Goal: Book appointment/travel/reservation

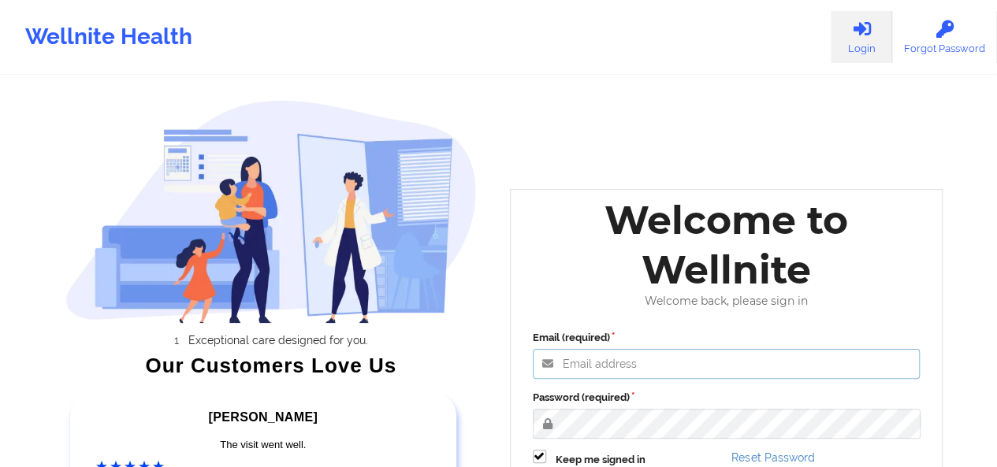
click at [596, 373] on input "Email (required)" at bounding box center [727, 364] width 388 height 30
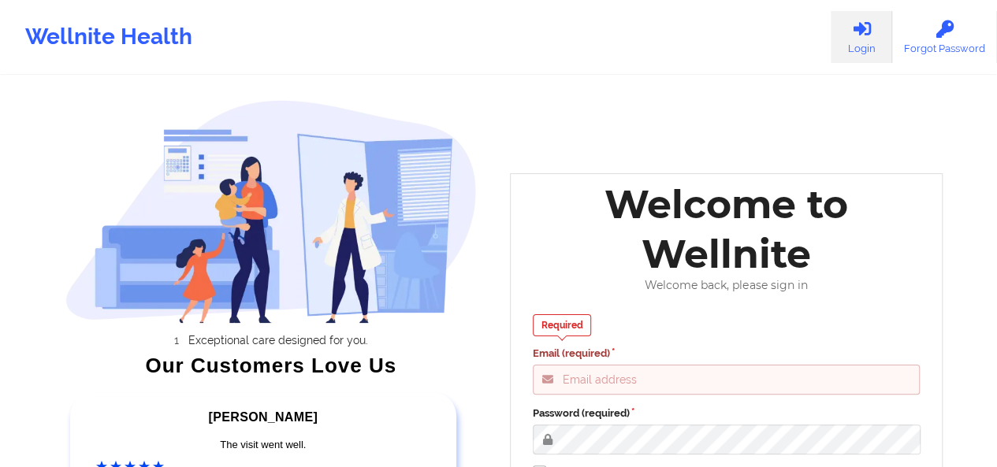
type input "[PERSON_NAME][EMAIL_ADDRESS][DOMAIN_NAME]"
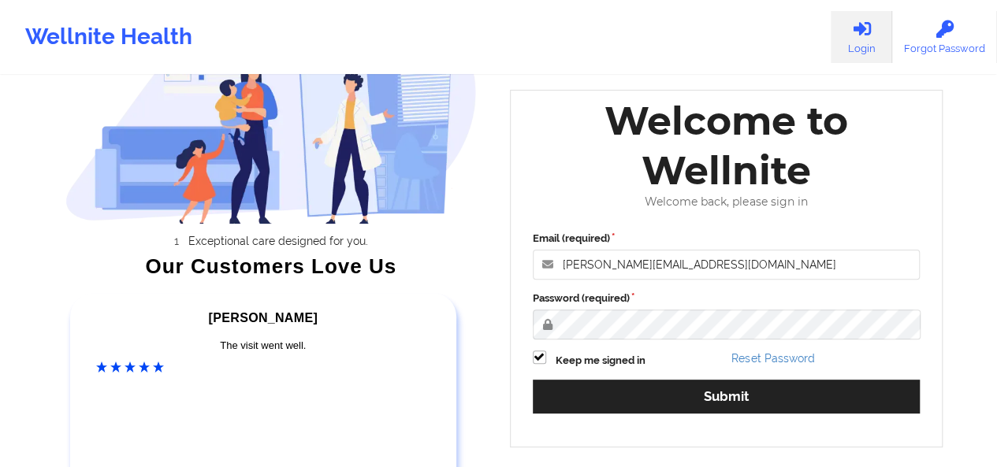
scroll to position [162, 0]
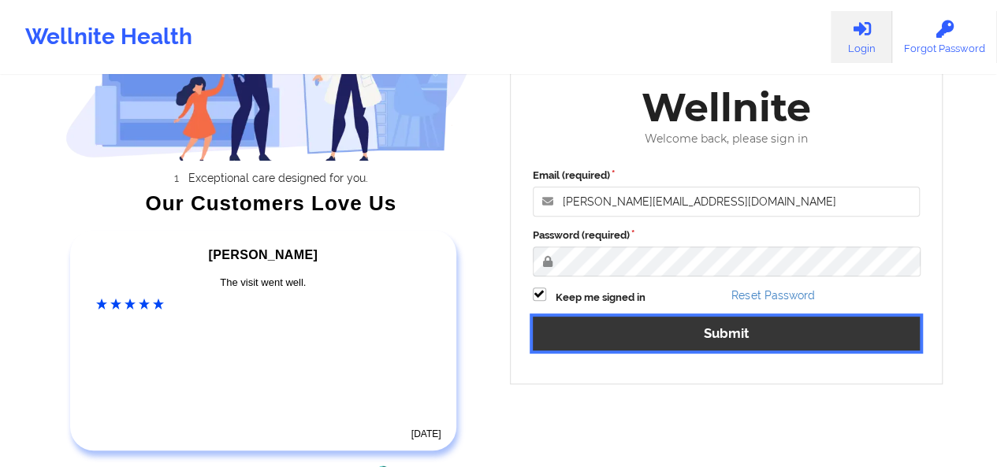
click at [771, 333] on button "Submit" at bounding box center [727, 334] width 388 height 34
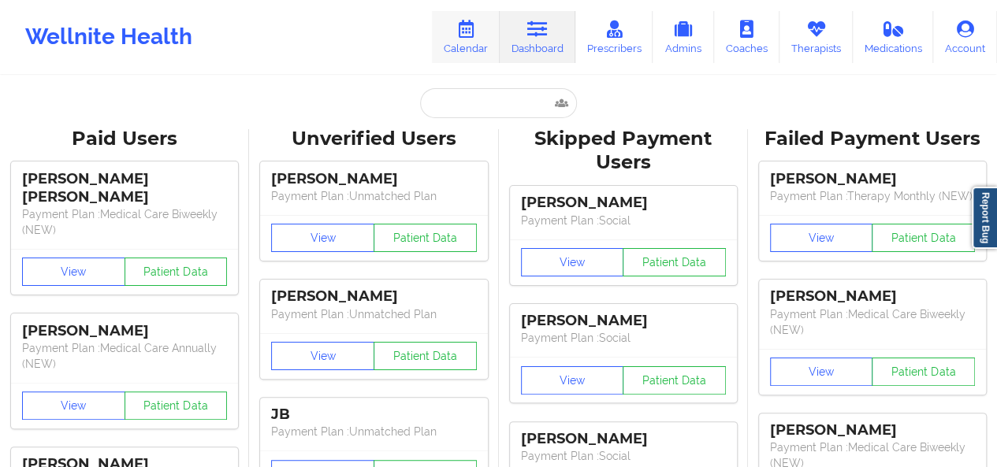
click at [482, 54] on link "Calendar" at bounding box center [466, 37] width 68 height 52
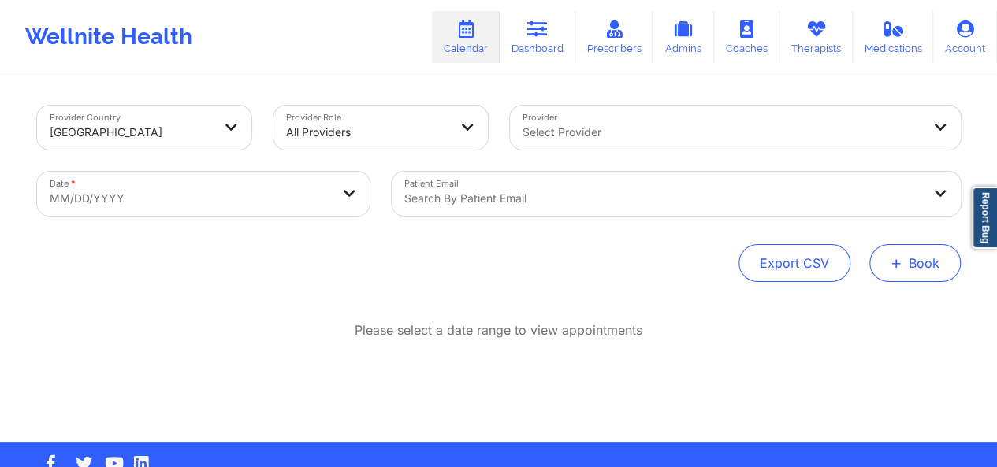
click at [913, 266] on button "+ Book" at bounding box center [914, 263] width 91 height 38
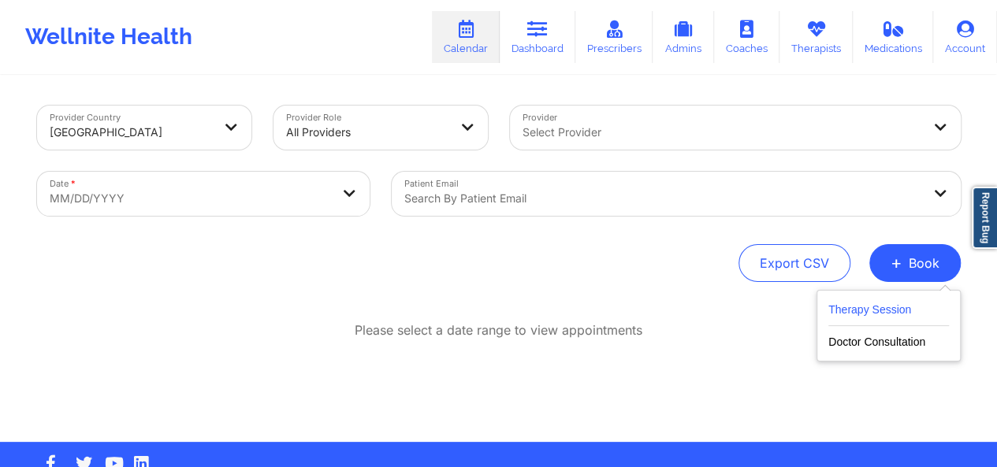
click at [867, 308] on button "Therapy Session" at bounding box center [888, 313] width 121 height 26
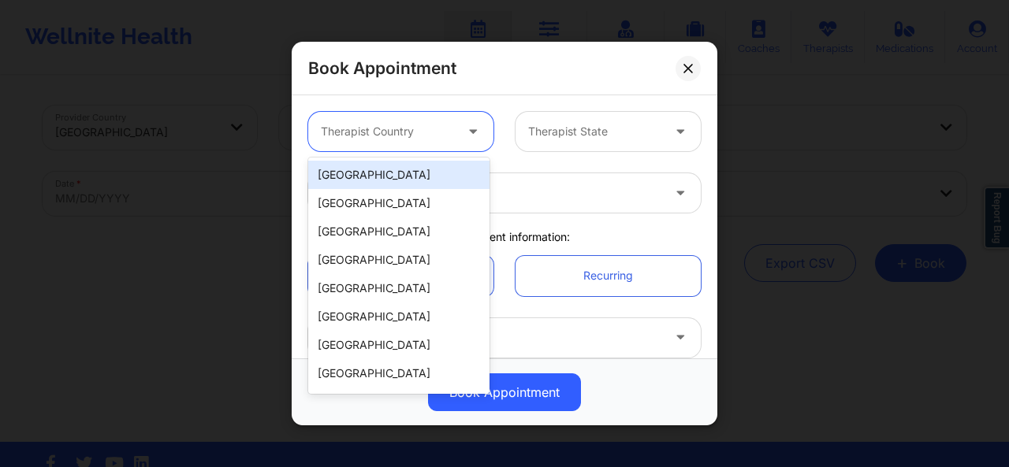
click at [423, 149] on div "Therapist Country" at bounding box center [381, 131] width 147 height 39
click at [412, 175] on div "[GEOGRAPHIC_DATA]" at bounding box center [398, 175] width 181 height 28
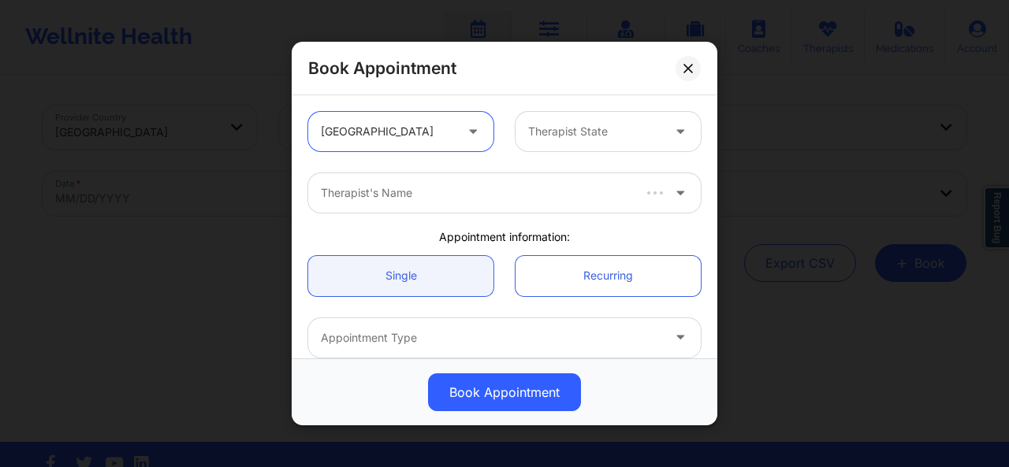
click at [537, 133] on div at bounding box center [594, 131] width 133 height 19
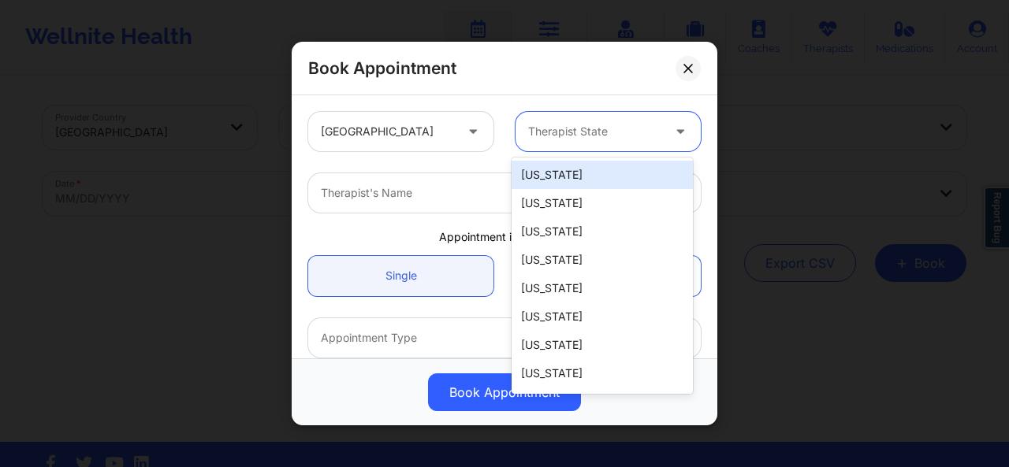
click at [396, 214] on div "Therapist's Name" at bounding box center [504, 192] width 415 height 61
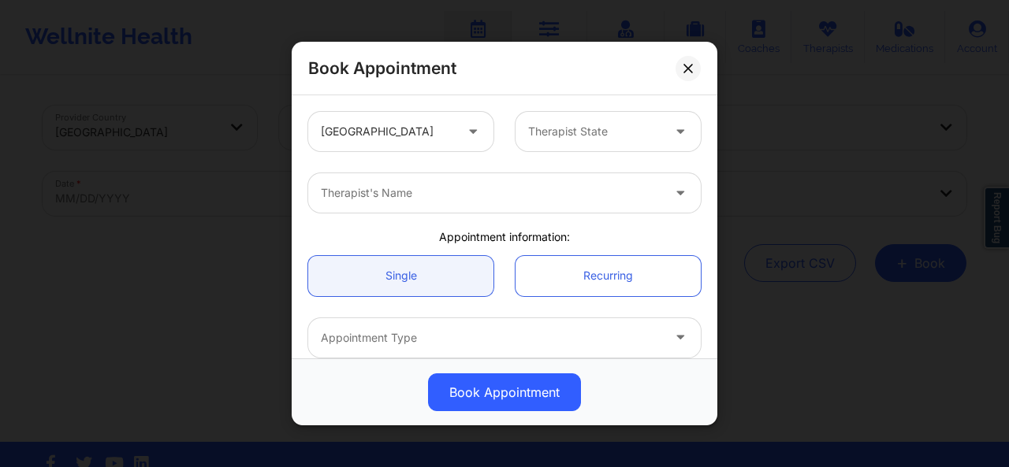
click at [391, 206] on div "Therapist's Name" at bounding box center [485, 192] width 355 height 39
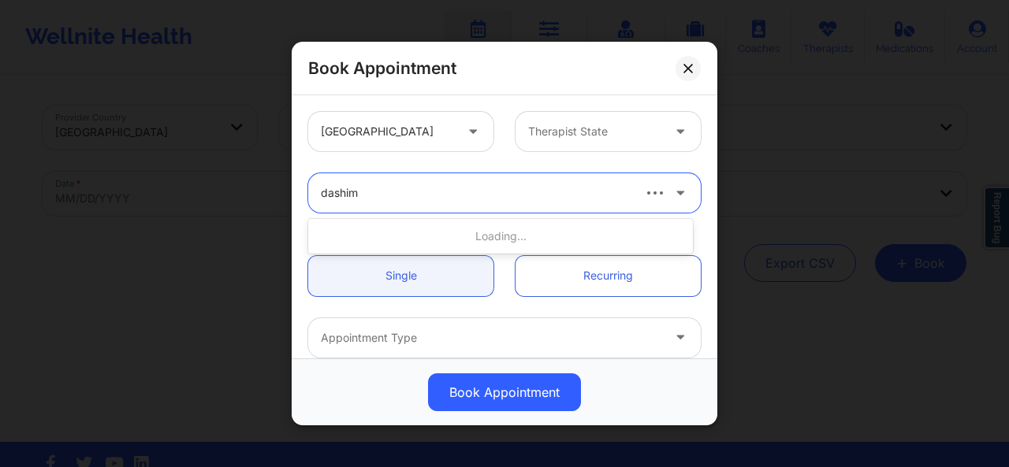
type input "dashima"
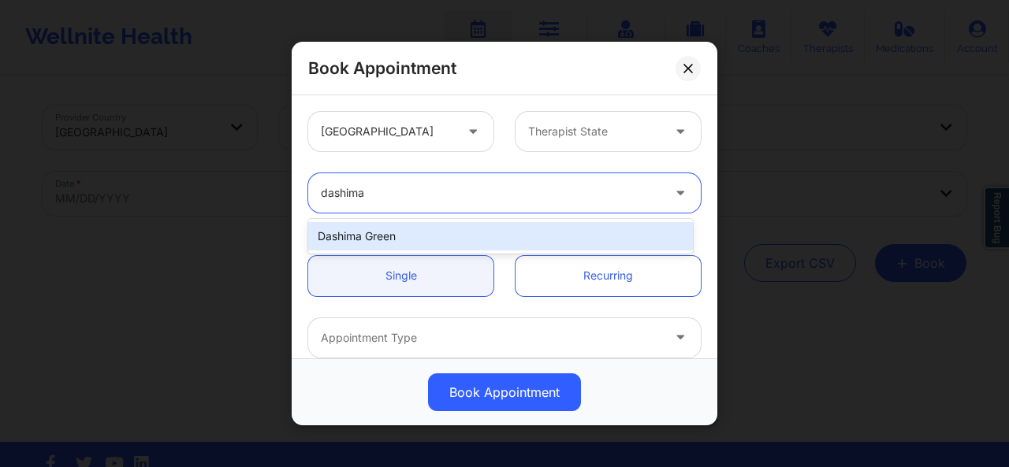
click at [389, 234] on div "Dashima Green" at bounding box center [500, 236] width 385 height 28
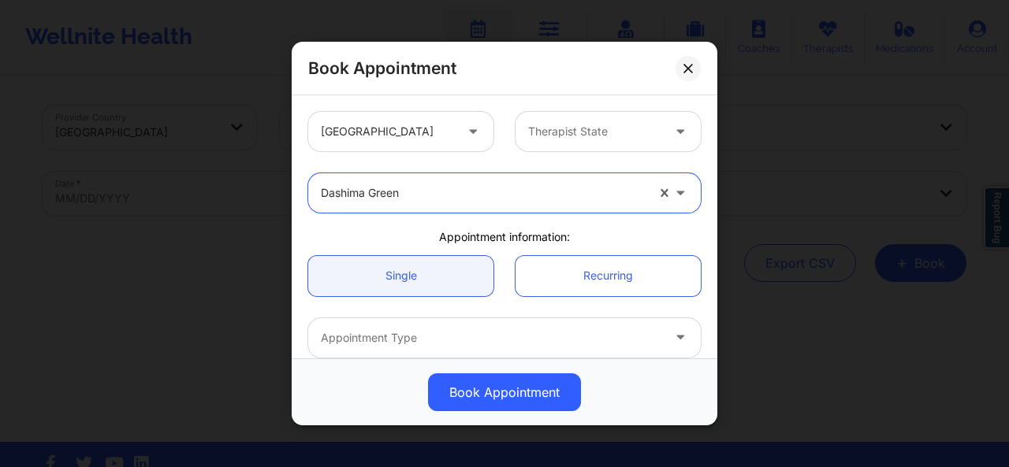
click at [544, 133] on div at bounding box center [594, 131] width 133 height 19
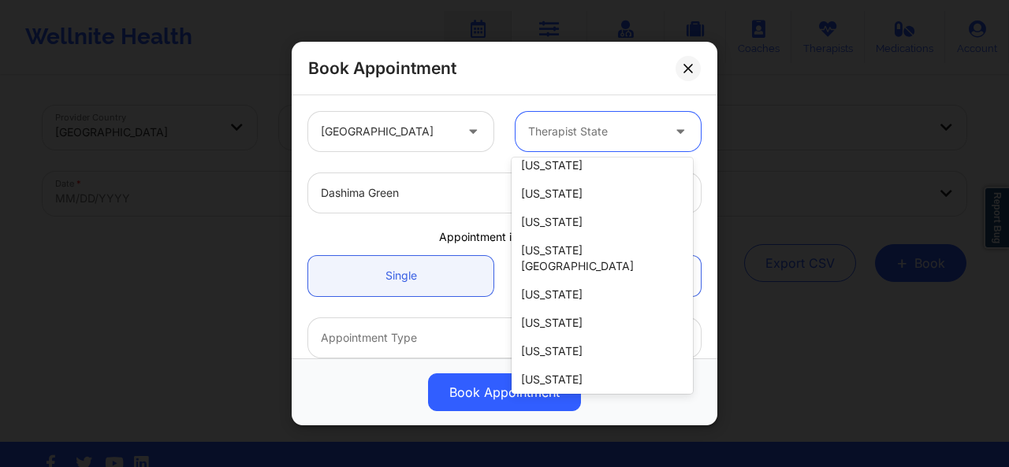
scroll to position [190, 0]
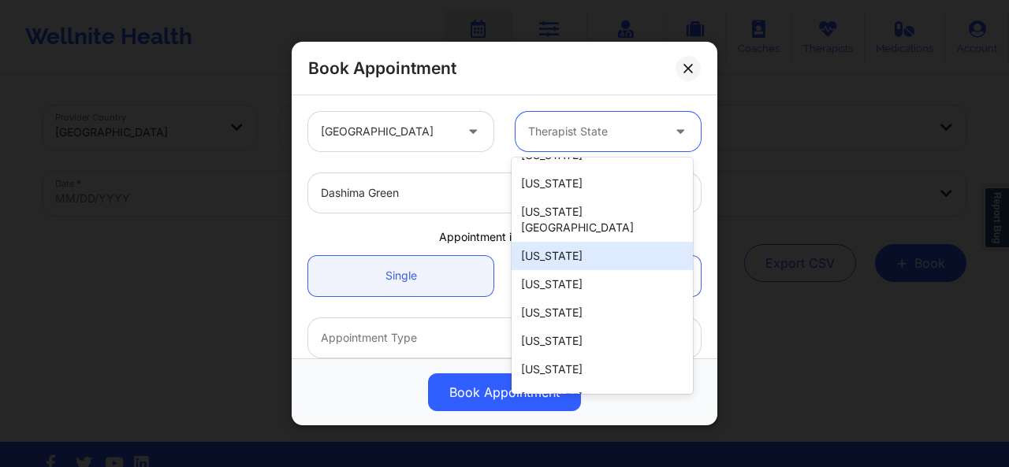
click at [582, 242] on div "[US_STATE]" at bounding box center [601, 256] width 181 height 28
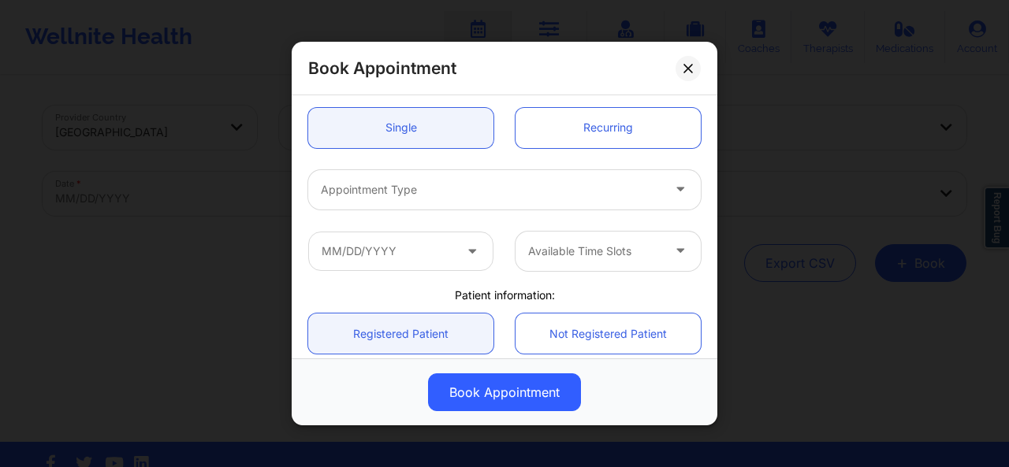
scroll to position [0, 0]
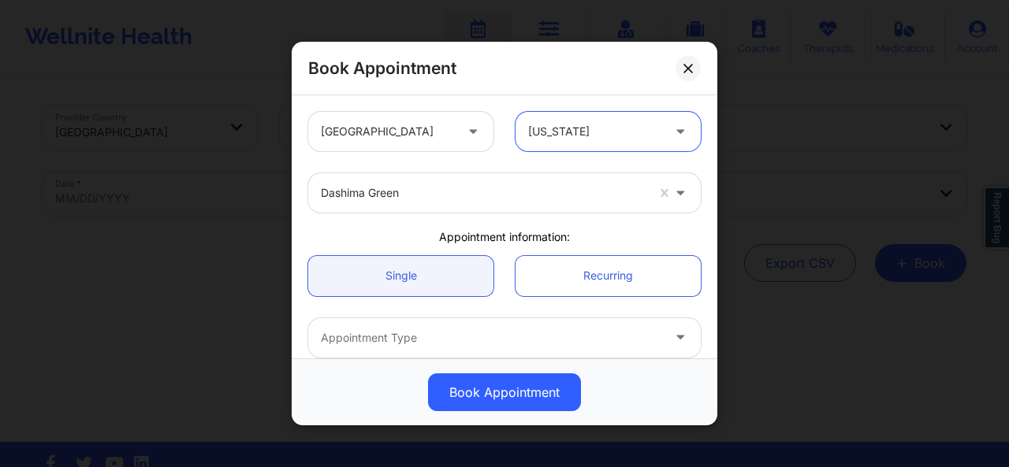
click at [615, 138] on div at bounding box center [594, 131] width 133 height 19
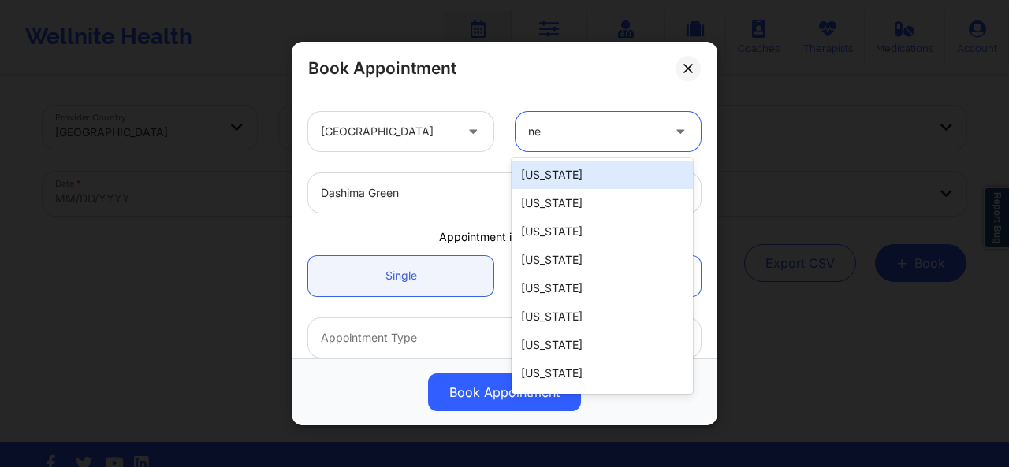
type input "new"
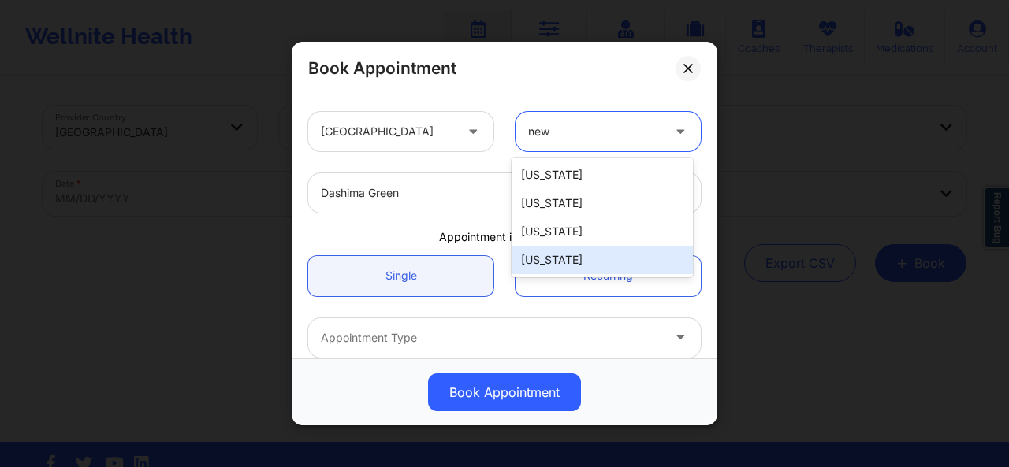
click at [578, 257] on div "[US_STATE]" at bounding box center [601, 260] width 181 height 28
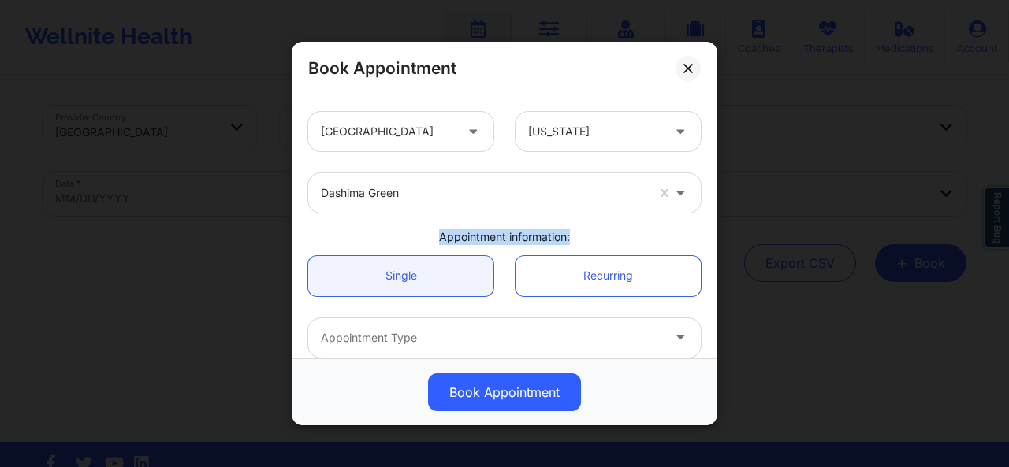
drag, startPoint x: 707, startPoint y: 173, endPoint x: 706, endPoint y: 244, distance: 70.9
click at [706, 244] on div "[GEOGRAPHIC_DATA] [US_STATE] Dashima Green Appointment information: Single Recu…" at bounding box center [505, 226] width 426 height 263
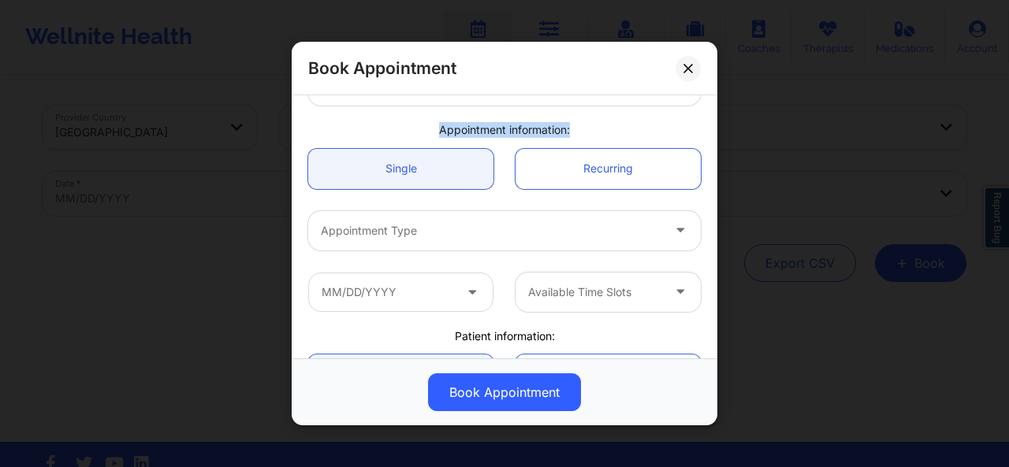
scroll to position [177, 0]
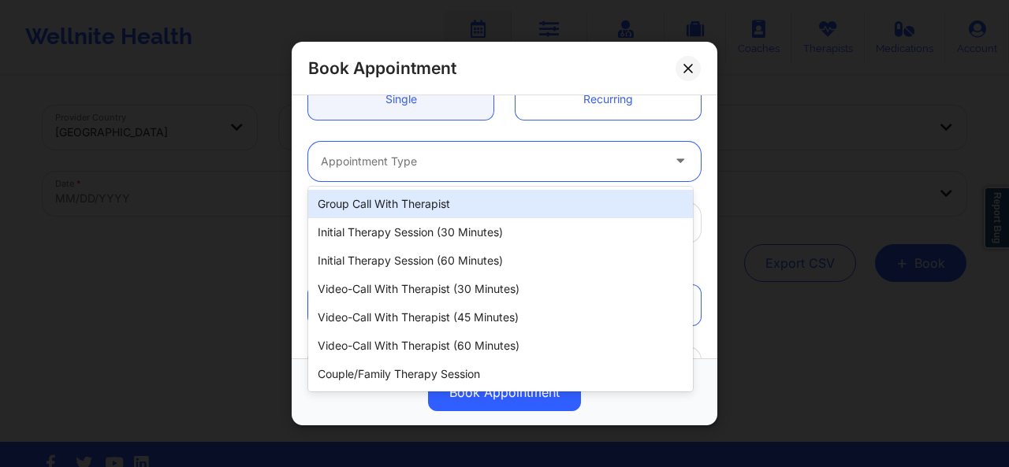
click at [586, 165] on div at bounding box center [491, 161] width 340 height 19
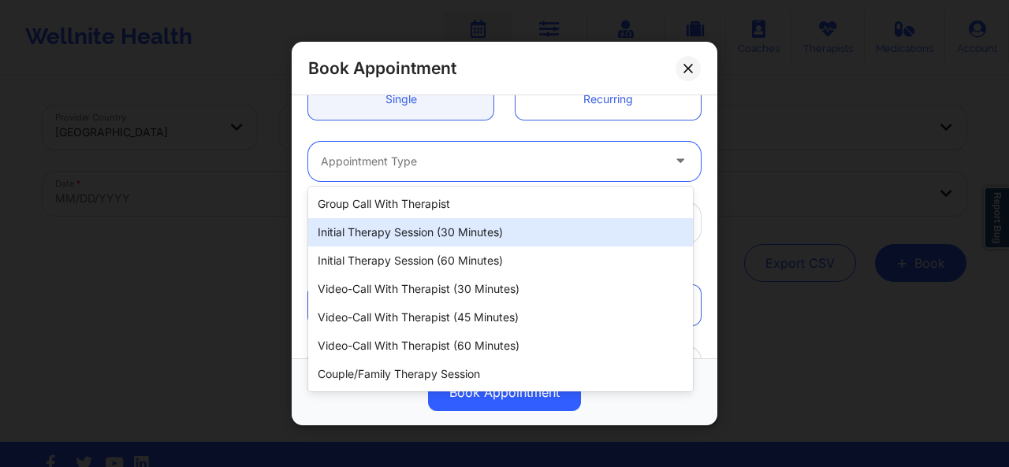
click at [486, 234] on div "Initial Therapy Session (30 minutes)" at bounding box center [500, 232] width 385 height 28
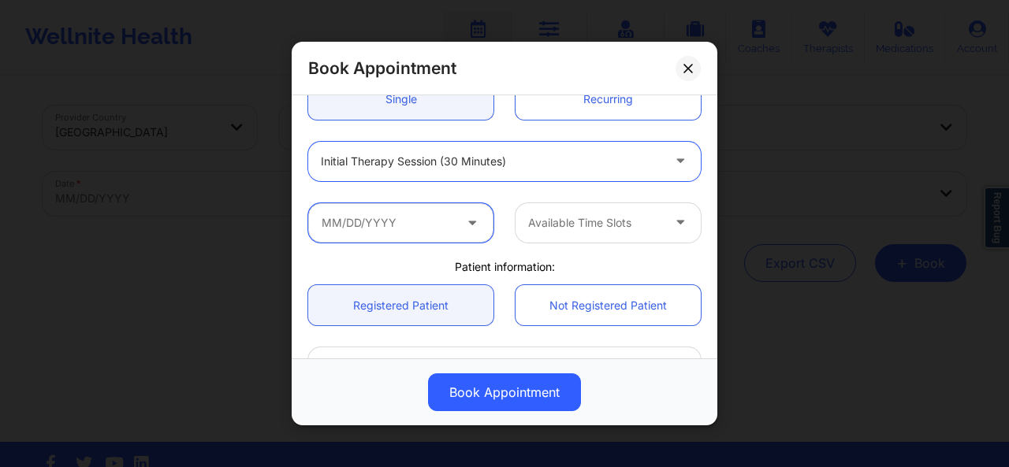
click at [439, 230] on input "text" at bounding box center [400, 222] width 185 height 39
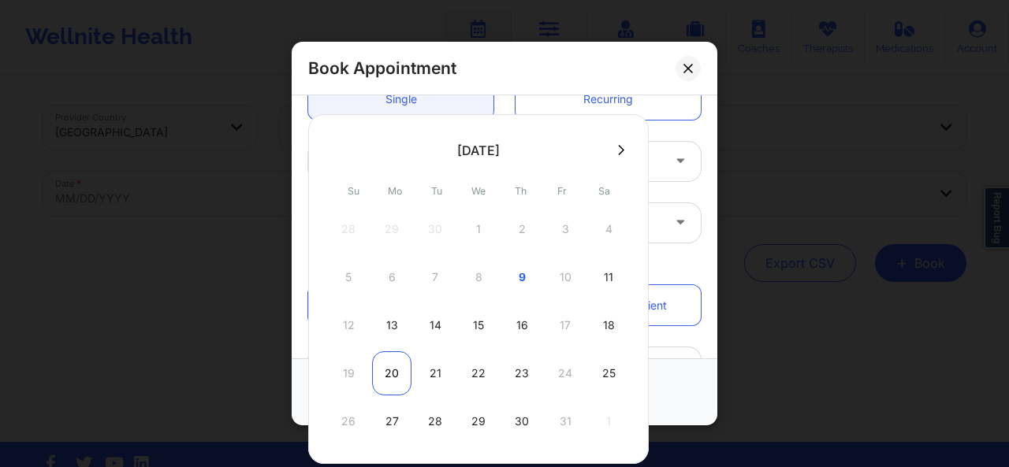
click at [397, 365] on div "20" at bounding box center [391, 373] width 39 height 44
type input "[DATE]"
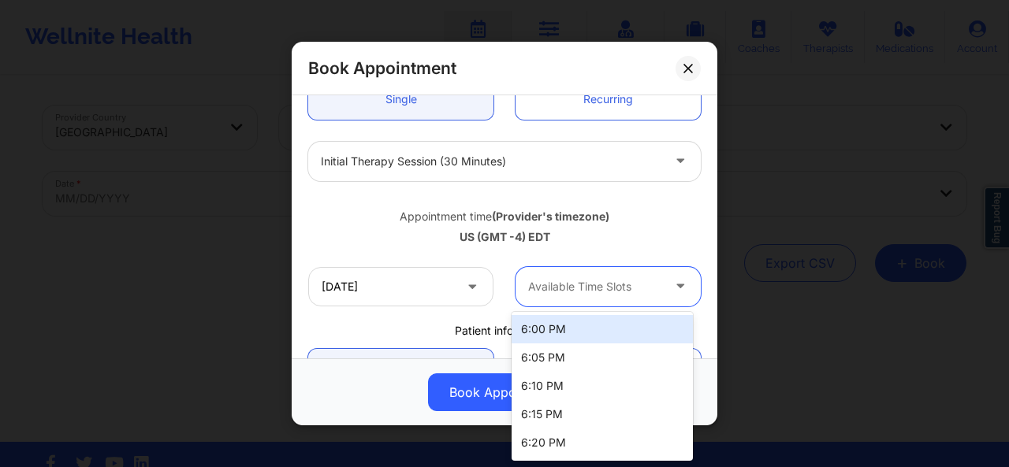
click at [571, 290] on div at bounding box center [594, 286] width 133 height 19
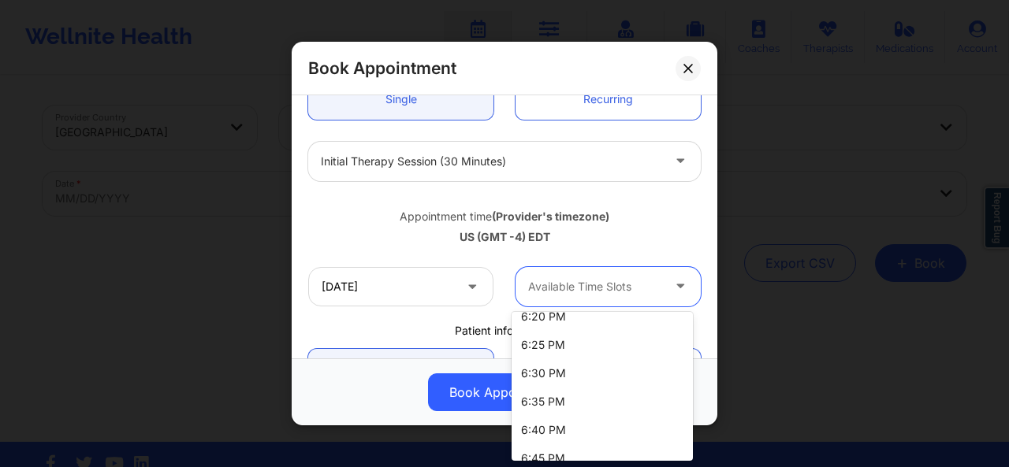
scroll to position [136, 0]
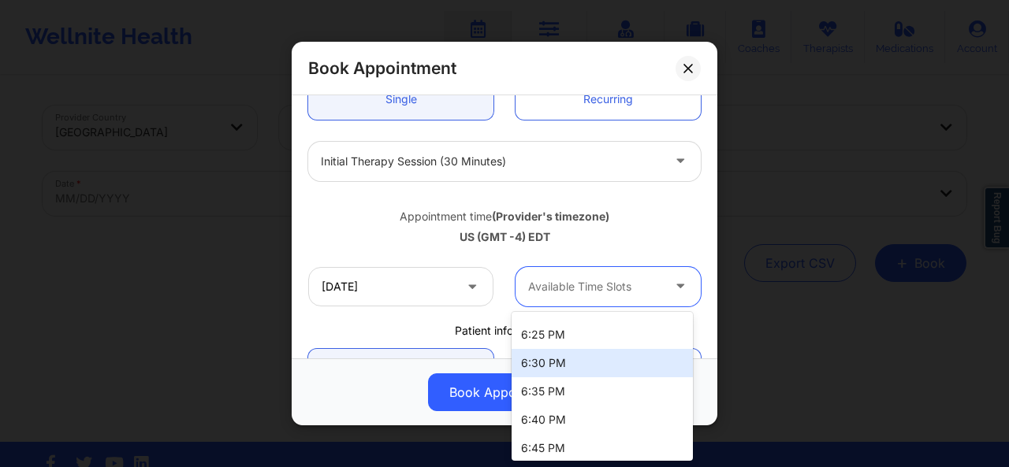
click at [635, 361] on div "6:30 PM" at bounding box center [601, 363] width 181 height 28
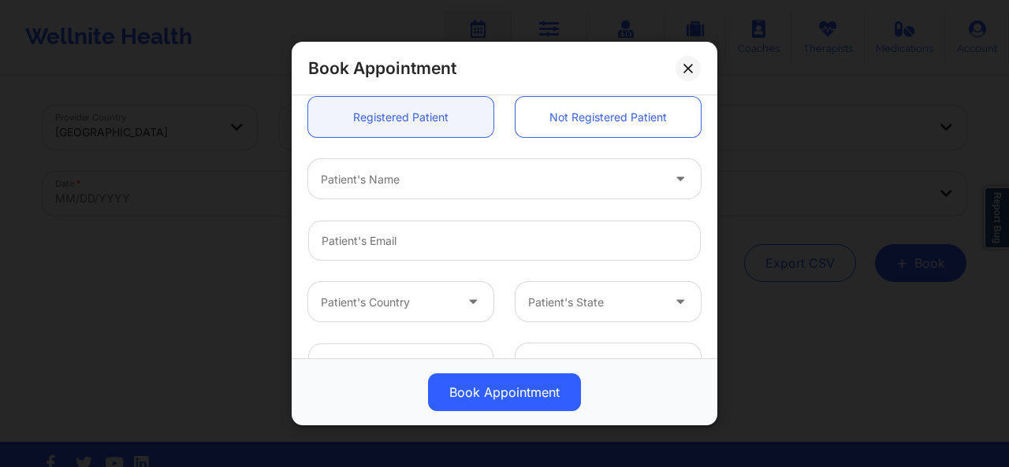
scroll to position [440, 0]
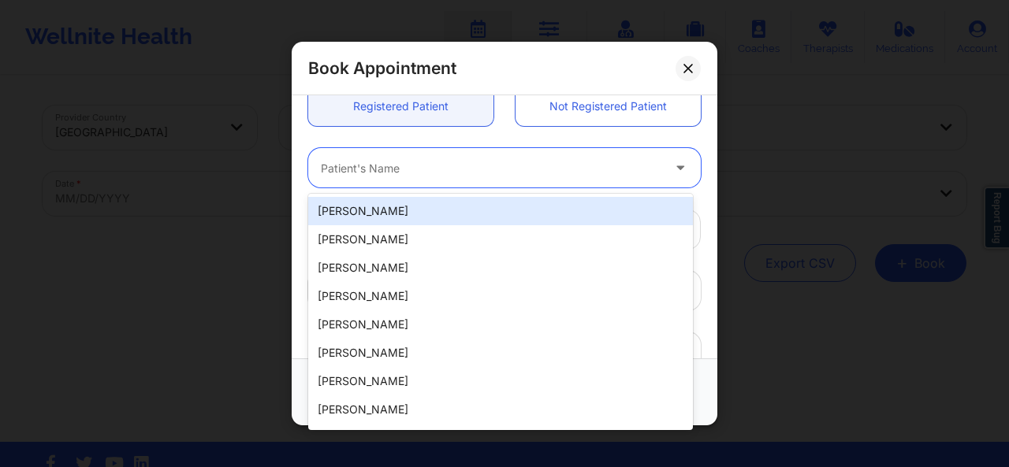
click at [553, 162] on div at bounding box center [491, 167] width 340 height 19
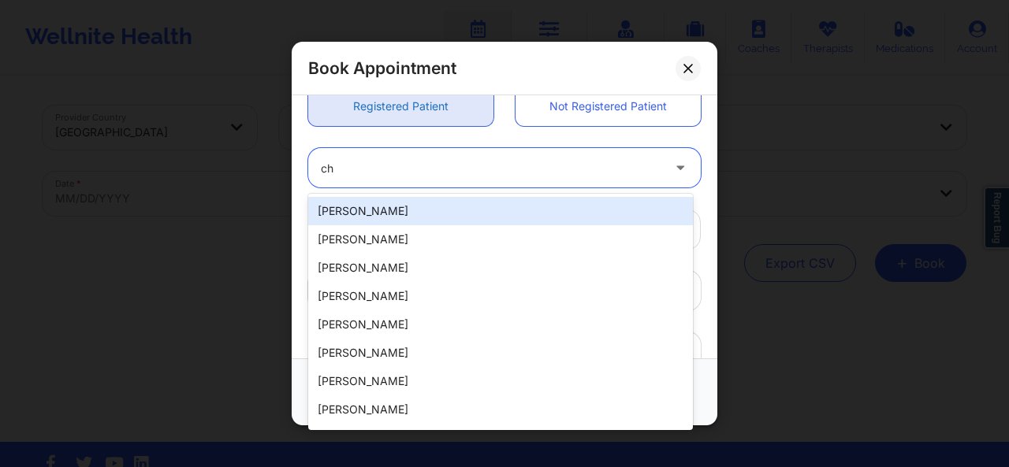
type input "c"
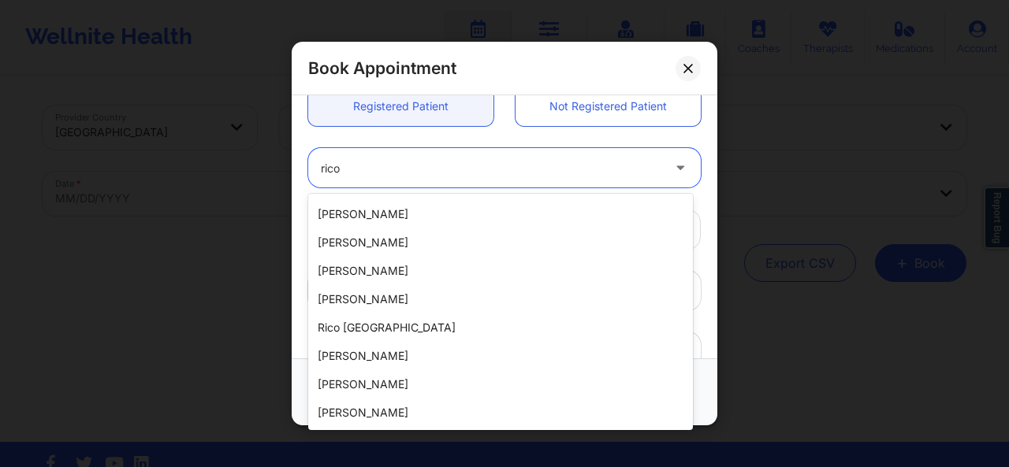
scroll to position [0, 0]
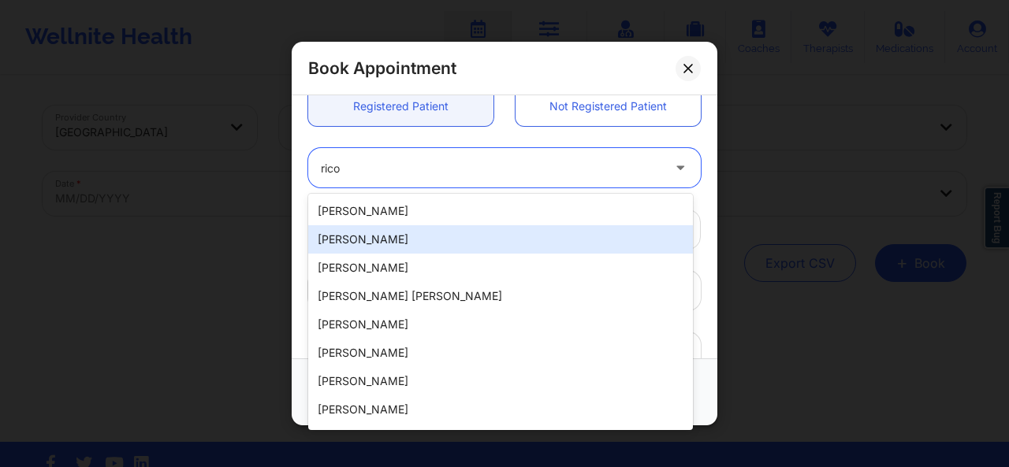
type input "rico"
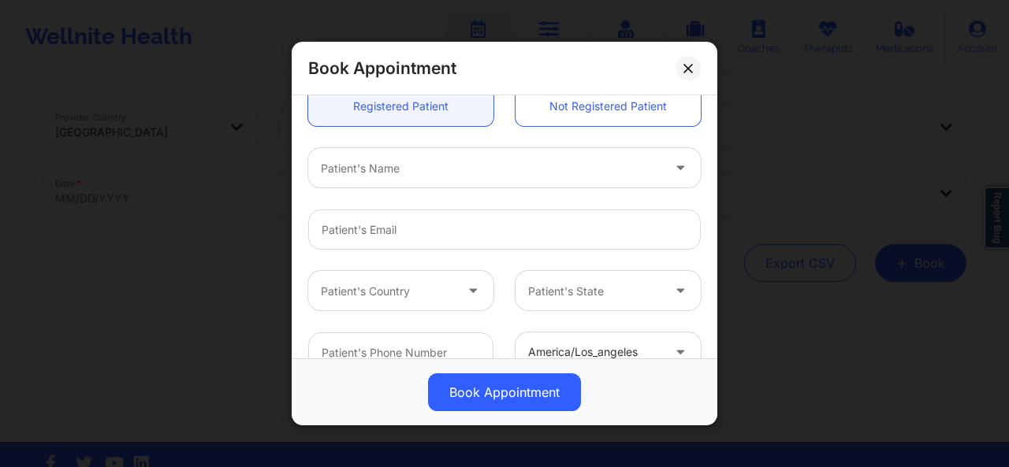
click at [536, 137] on div "Patient's Name" at bounding box center [504, 167] width 415 height 61
click at [345, 170] on div at bounding box center [491, 167] width 340 height 19
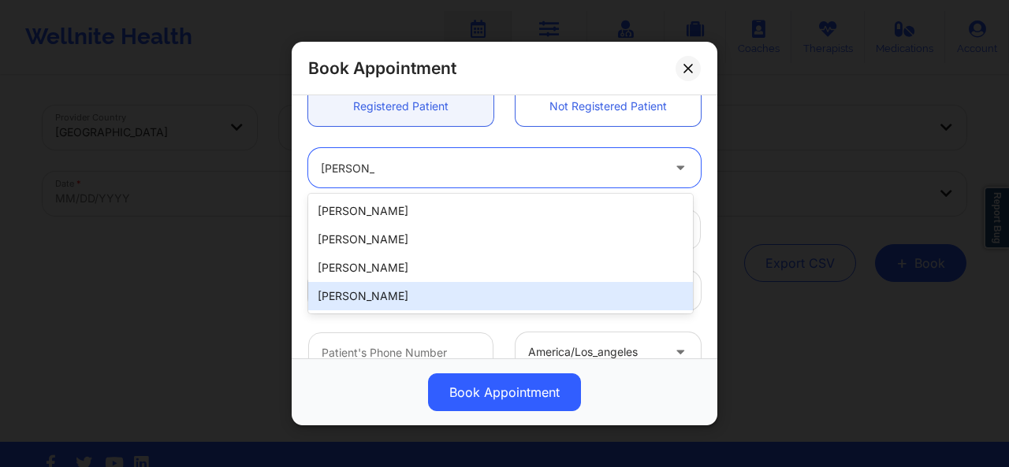
type input "[PERSON_NAME]"
click at [400, 333] on input "text" at bounding box center [400, 353] width 185 height 40
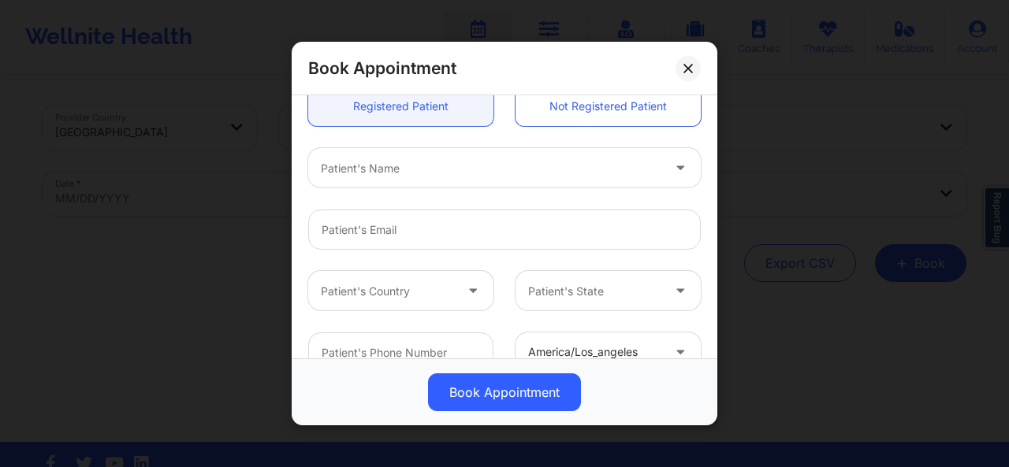
click at [355, 319] on div "Patient's Country Patient's State" at bounding box center [504, 290] width 415 height 61
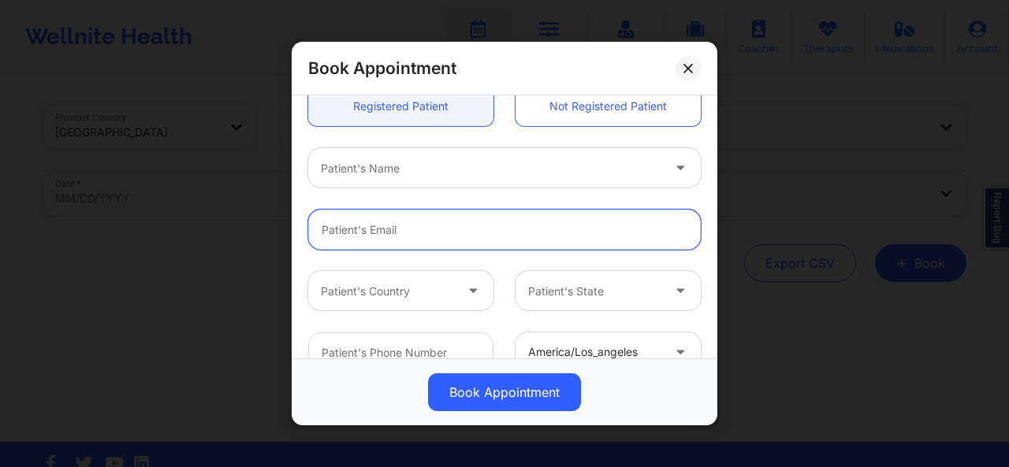
click at [489, 225] on input "Patient Email" at bounding box center [504, 230] width 392 height 40
paste input "[EMAIL_ADDRESS][DOMAIN_NAME]"
type input "[EMAIL_ADDRESS][DOMAIN_NAME]"
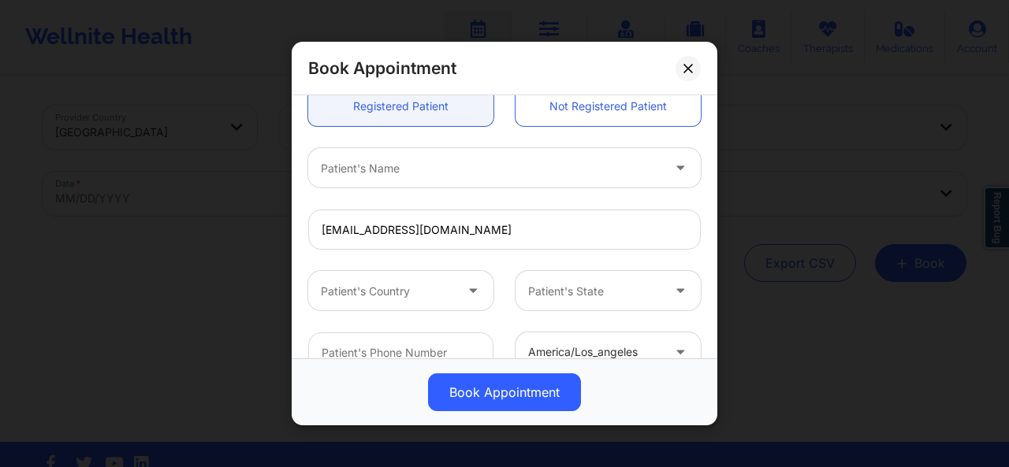
click at [449, 184] on div "Patient's Name" at bounding box center [485, 167] width 355 height 39
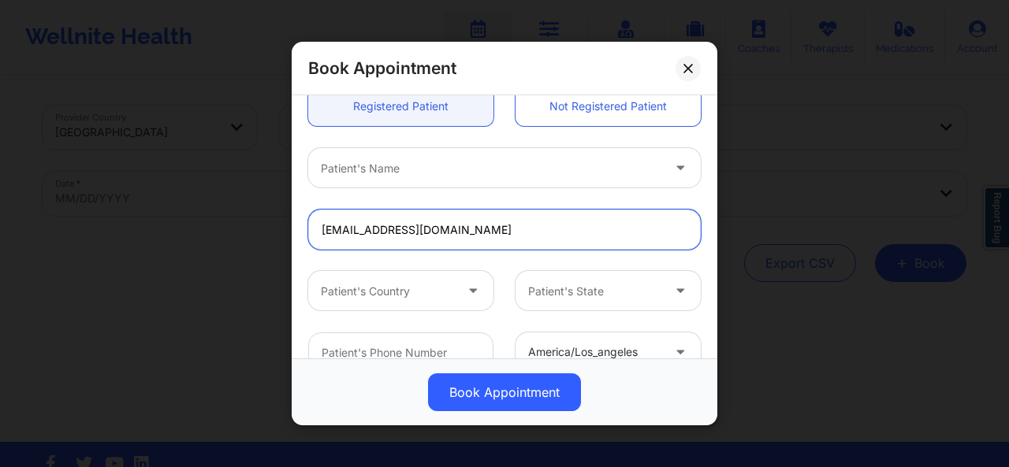
click at [664, 222] on input "[EMAIL_ADDRESS][DOMAIN_NAME]" at bounding box center [504, 230] width 392 height 40
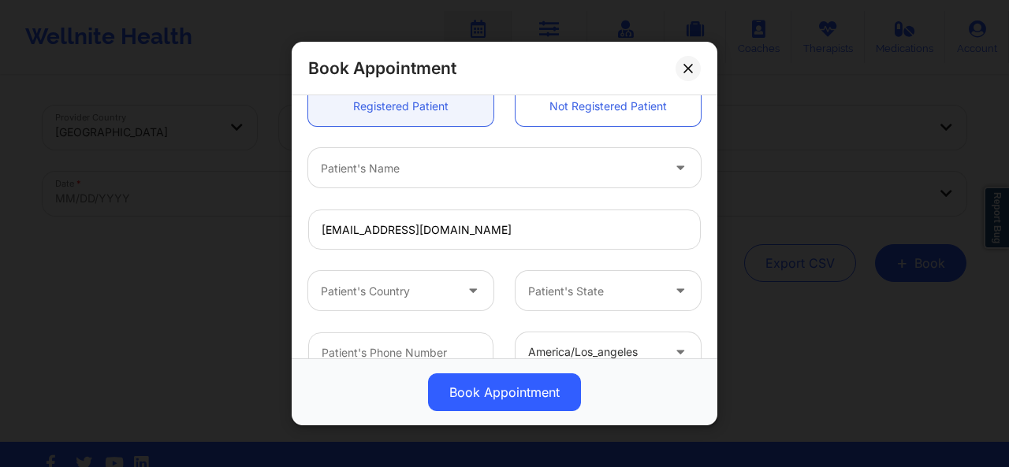
click at [573, 163] on div at bounding box center [491, 167] width 340 height 19
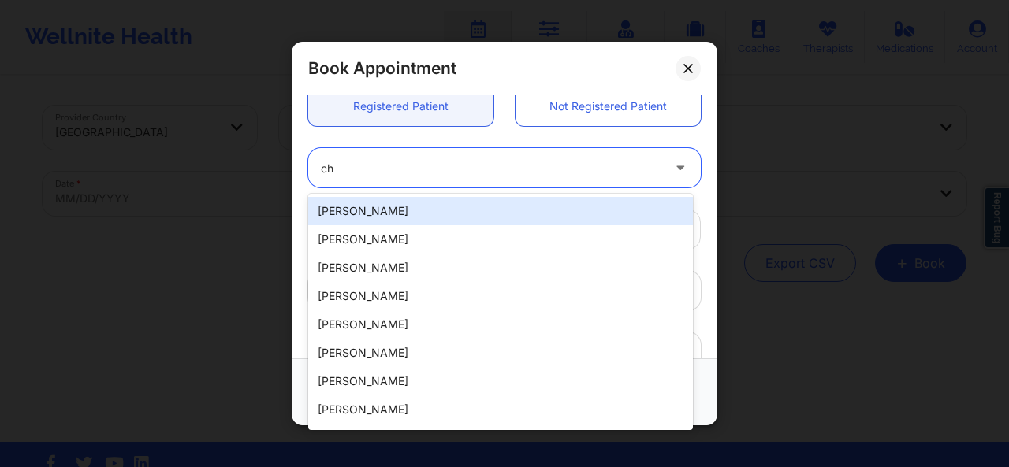
type input "c"
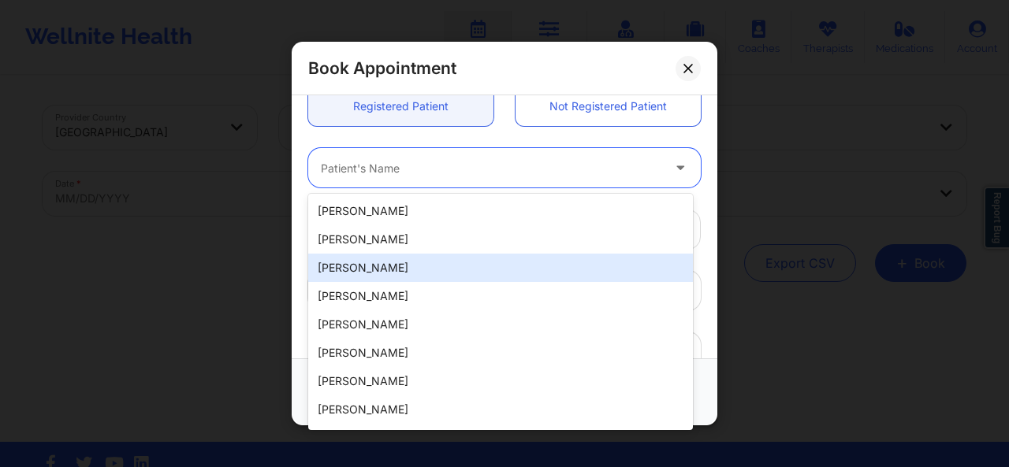
click at [301, 260] on div "Patient's Country Patient's State" at bounding box center [504, 290] width 415 height 61
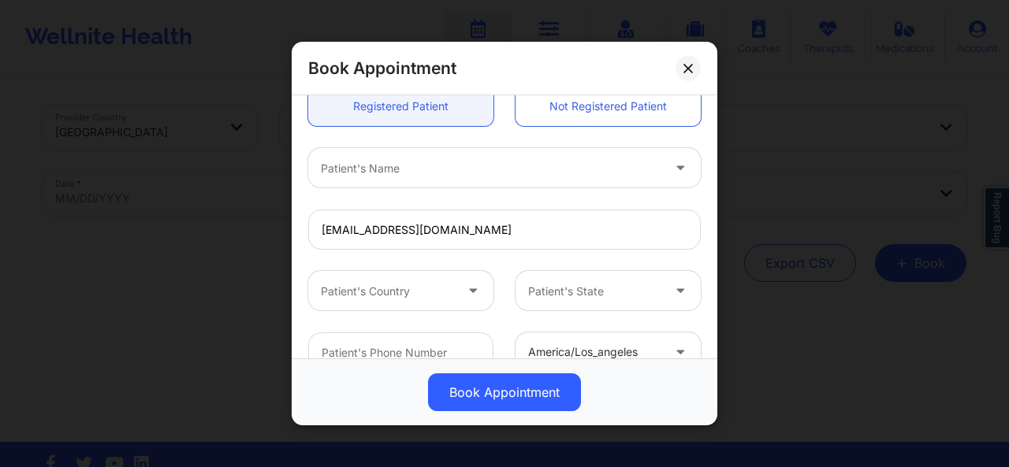
click at [252, 363] on div "Book Appointment [GEOGRAPHIC_DATA] [US_STATE] Dashima Green Appointment informa…" at bounding box center [504, 233] width 1009 height 467
